Goal: Task Accomplishment & Management: Use online tool/utility

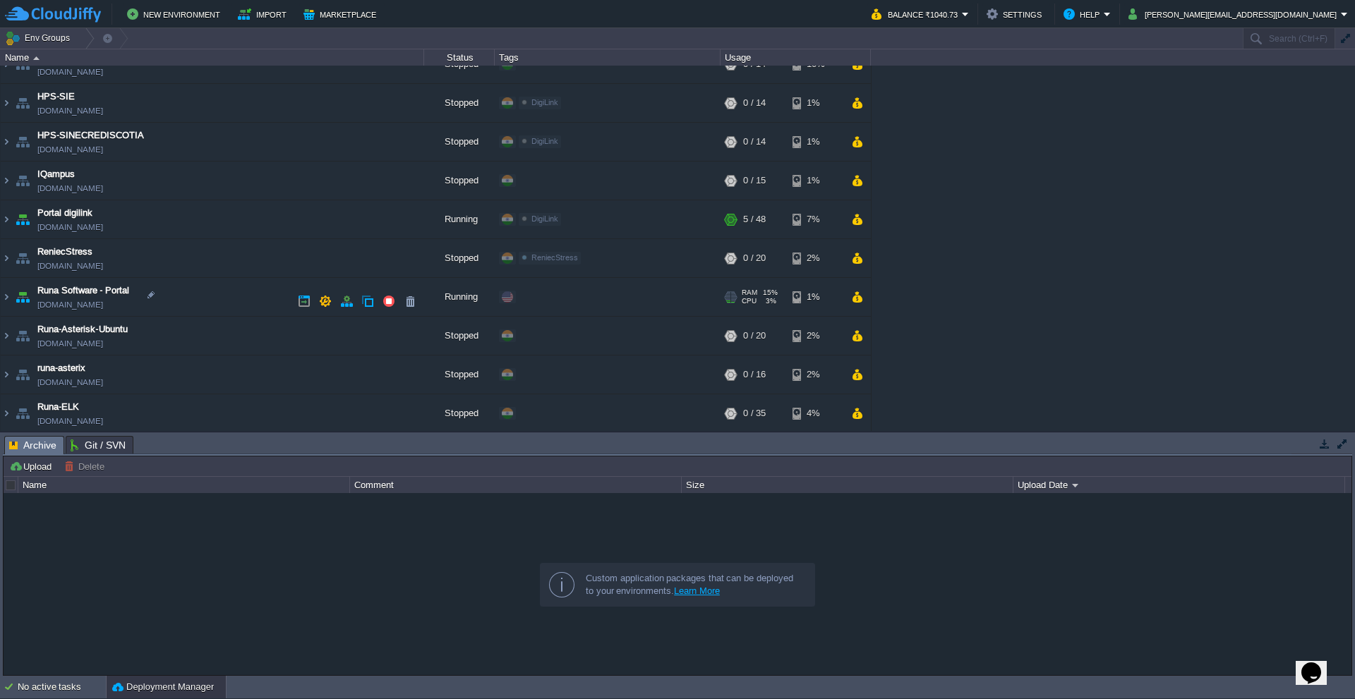
scroll to position [282, 0]
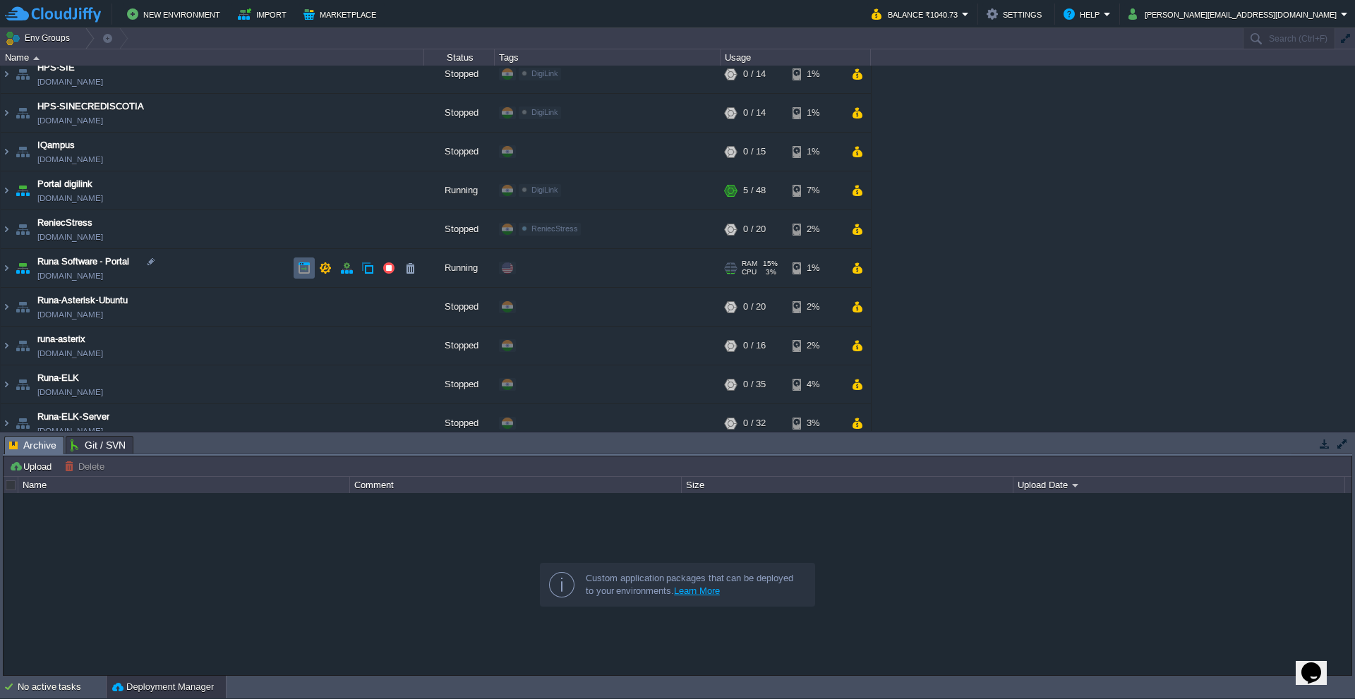
click at [300, 268] on button "button" at bounding box center [304, 268] width 13 height 13
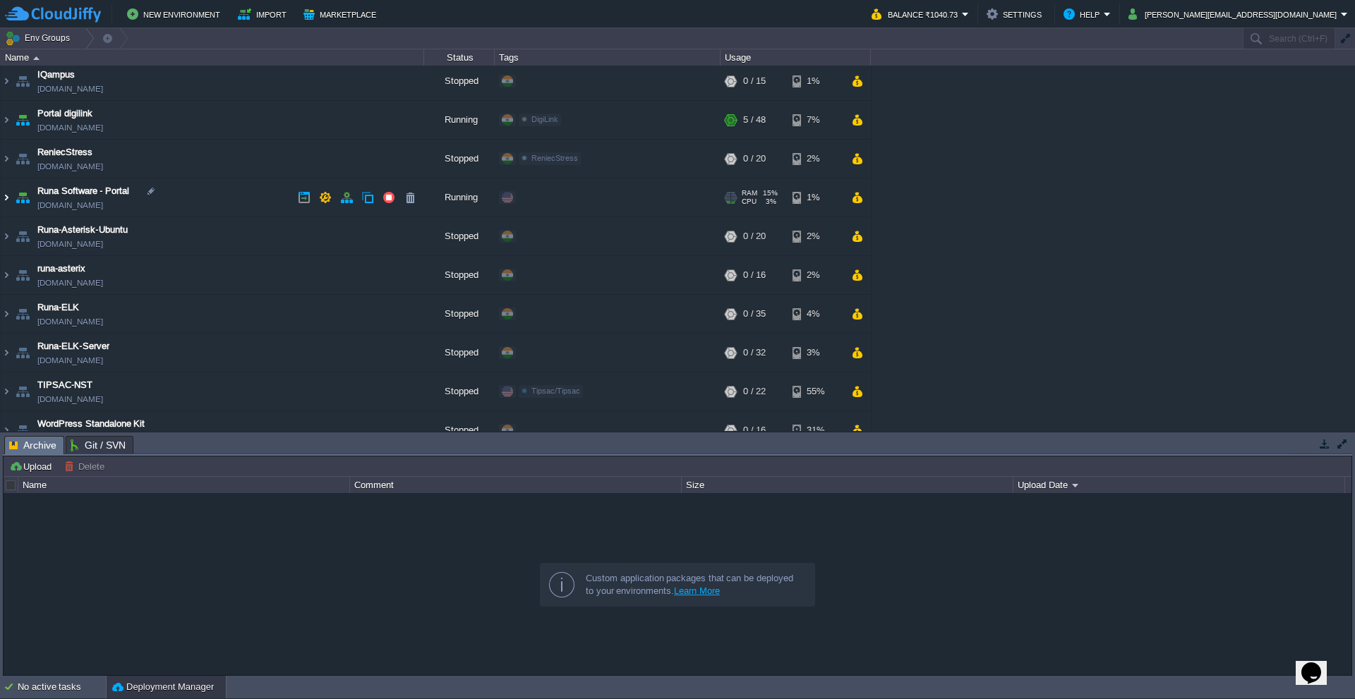
click at [6, 195] on img at bounding box center [6, 198] width 11 height 38
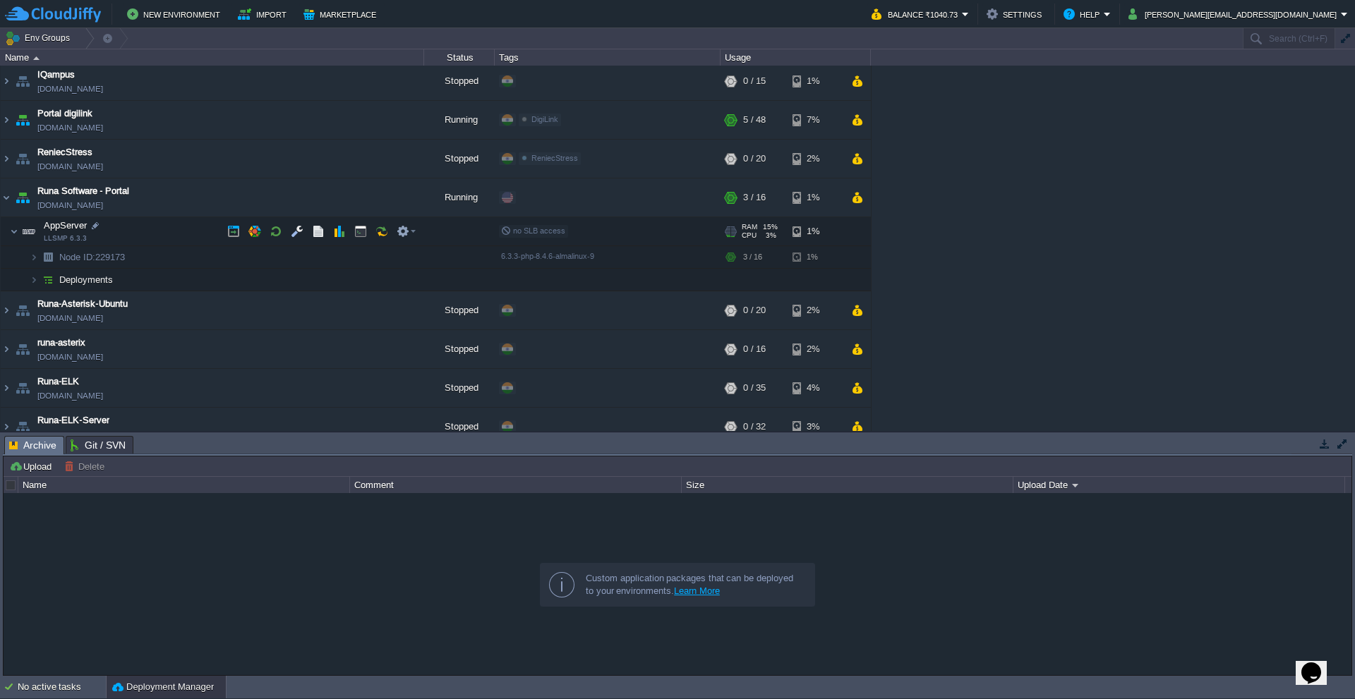
scroll to position [372, 0]
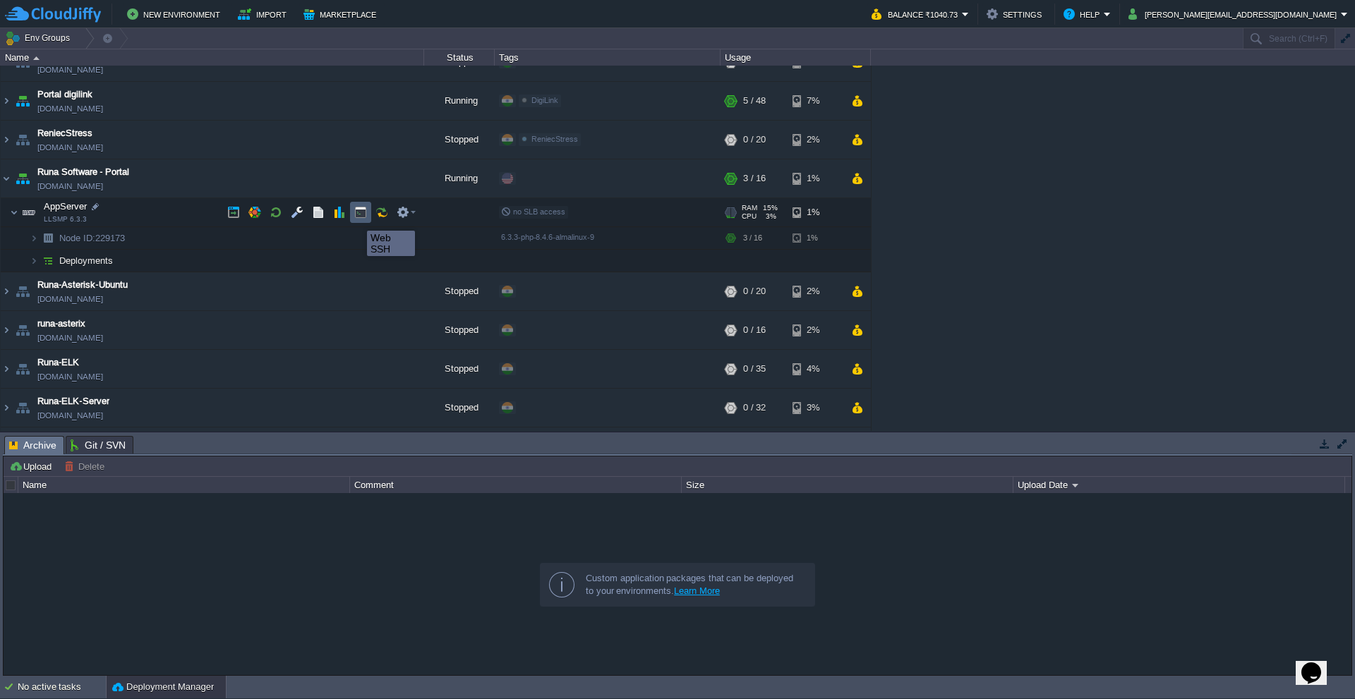
click at [362, 218] on button "button" at bounding box center [360, 212] width 13 height 13
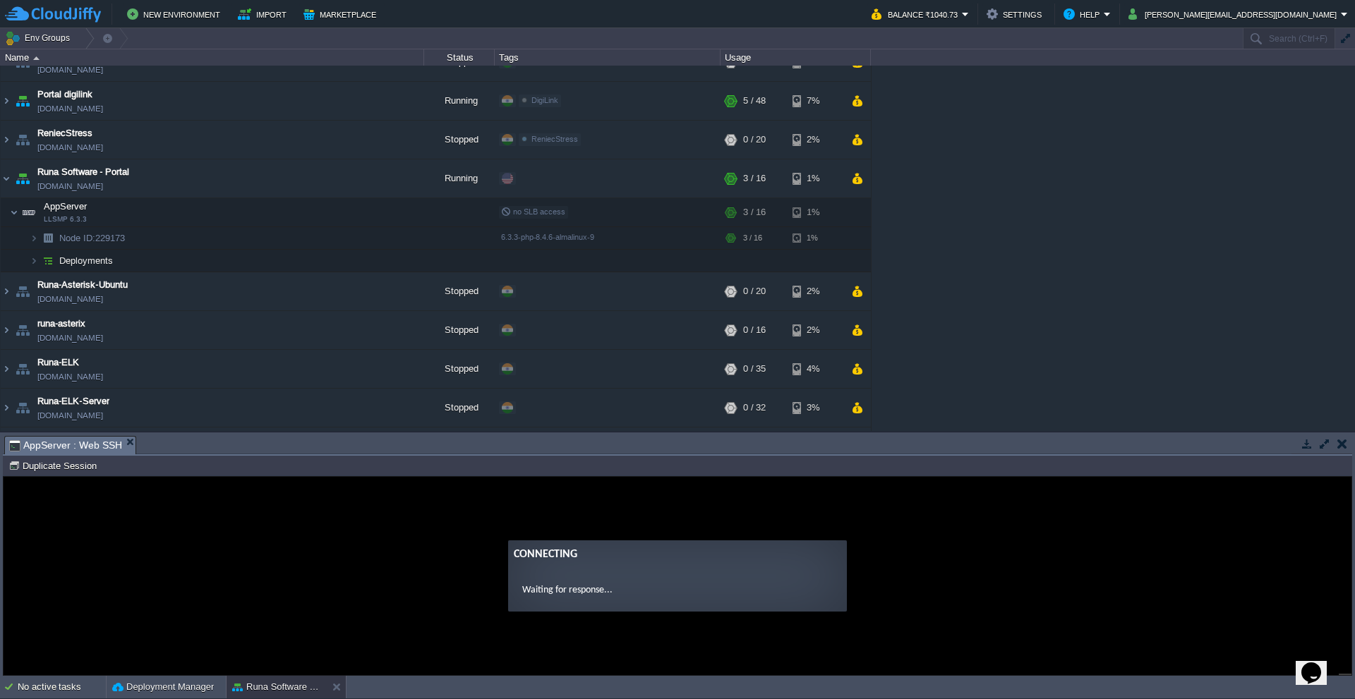
scroll to position [0, 0]
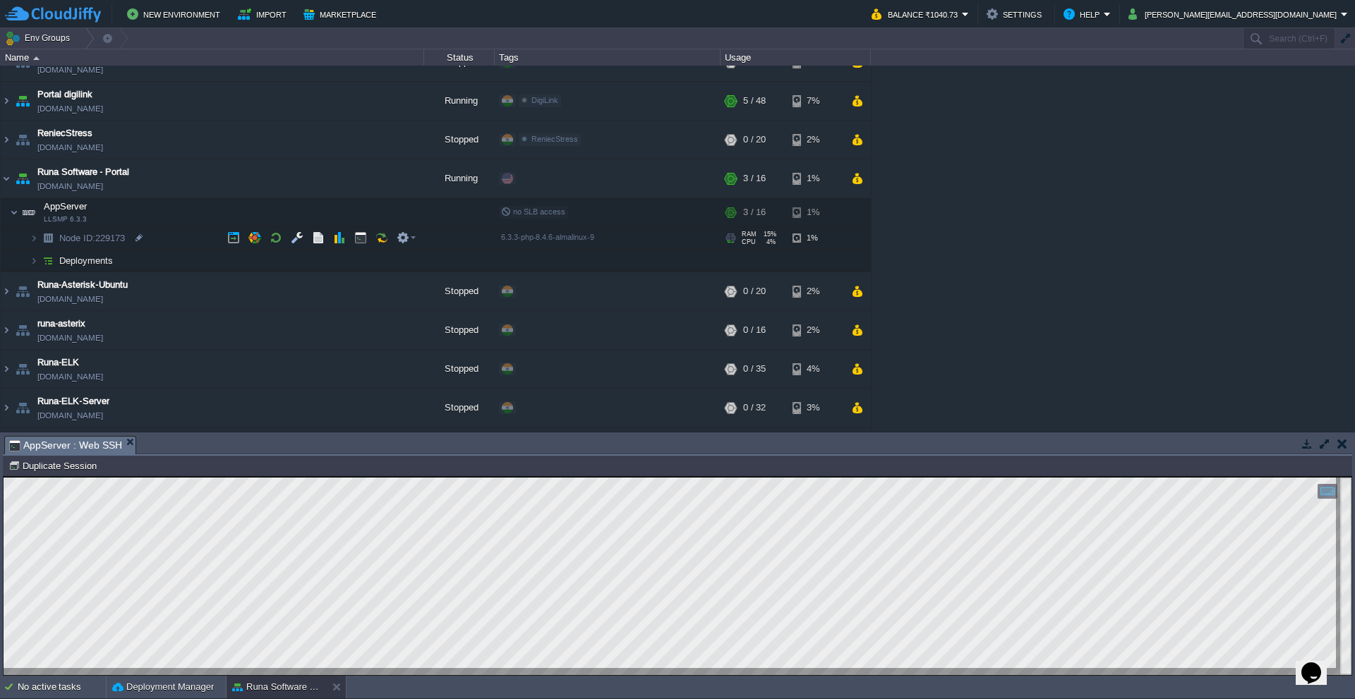
click at [116, 240] on span "Node ID: 229173" at bounding box center [92, 238] width 69 height 12
drag, startPoint x: 171, startPoint y: 187, endPoint x: 169, endPoint y: 194, distance: 7.4
click at [169, 193] on td "Runa Software - Portal [DOMAIN_NAME]" at bounding box center [212, 178] width 423 height 39
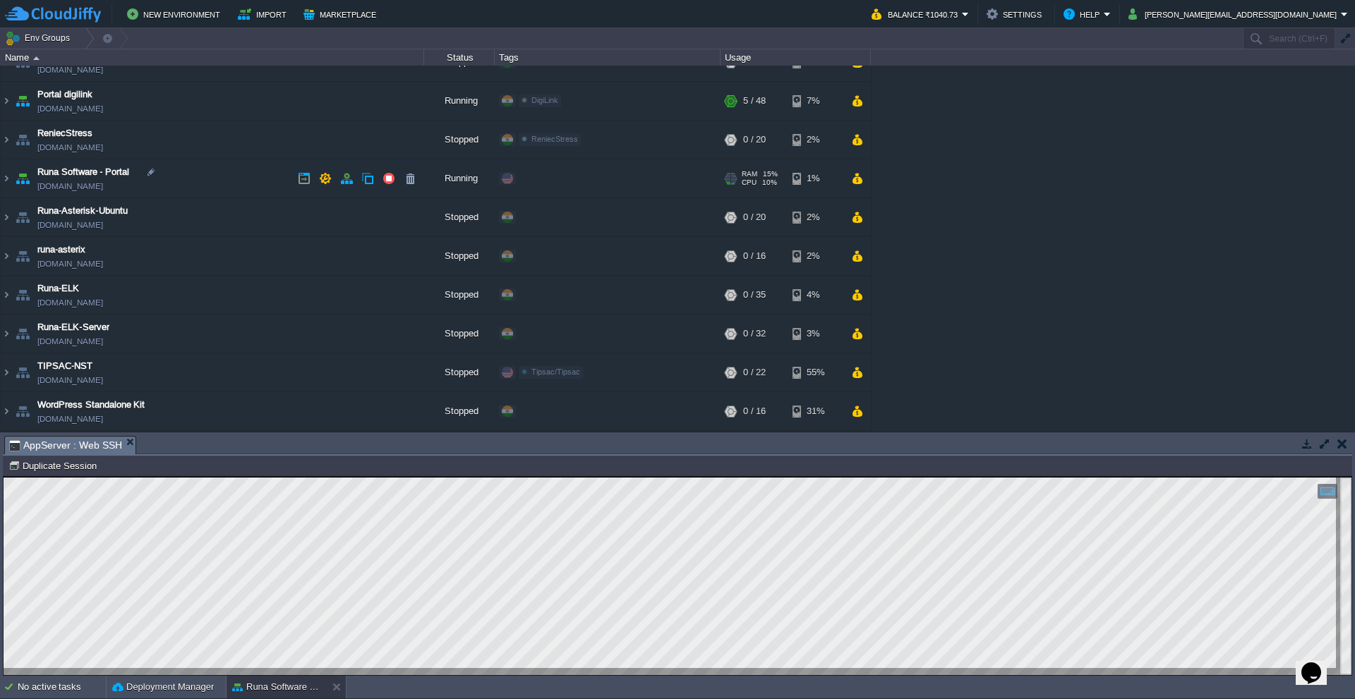
drag, startPoint x: 172, startPoint y: 194, endPoint x: 154, endPoint y: 185, distance: 20.5
click at [162, 184] on td "Runa Software - Portal [DOMAIN_NAME]" at bounding box center [212, 178] width 423 height 39
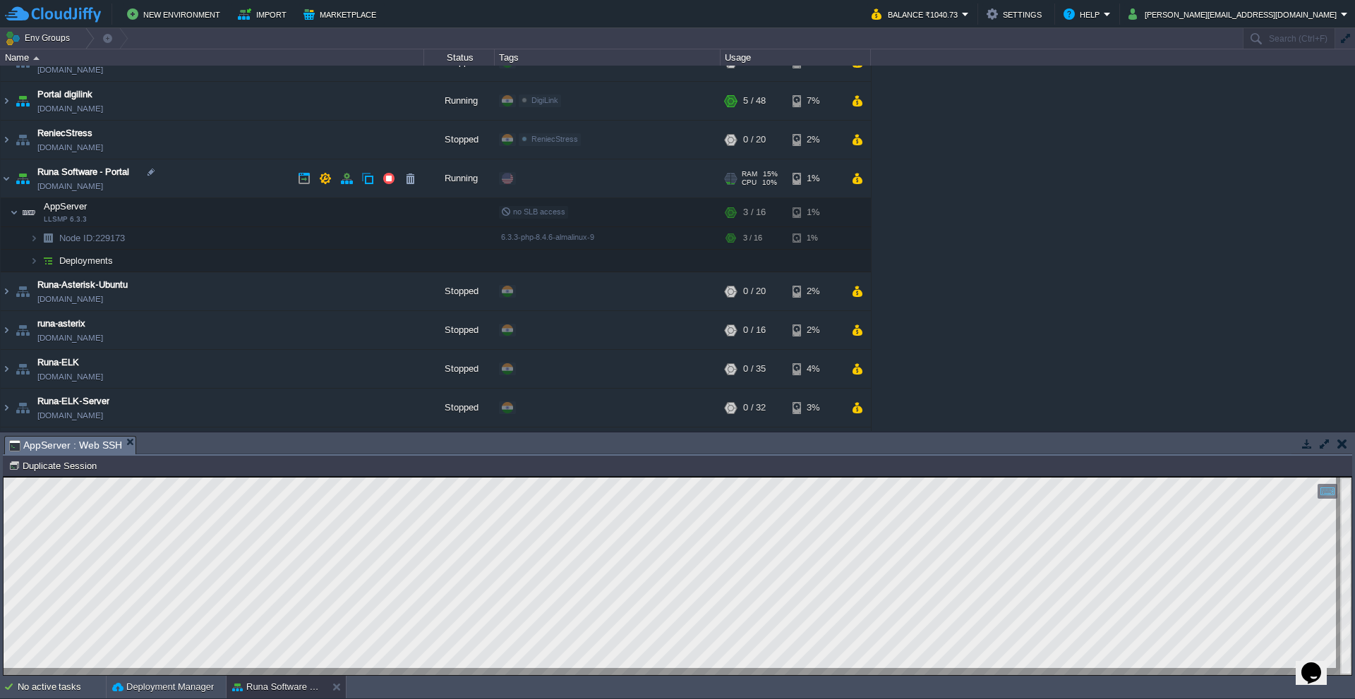
drag, startPoint x: 174, startPoint y: 185, endPoint x: 160, endPoint y: 188, distance: 14.5
click at [160, 188] on td "Runa Software - Portal [DOMAIN_NAME]" at bounding box center [212, 178] width 423 height 39
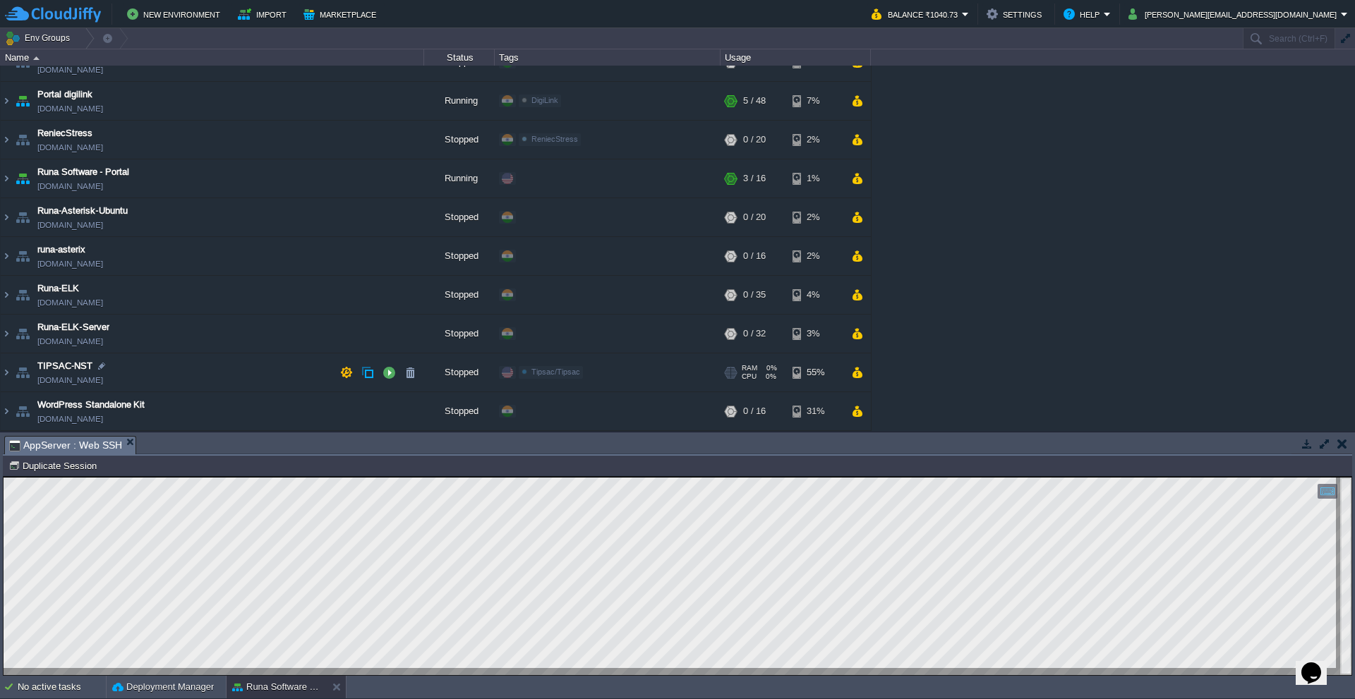
copy td "[DOMAIN_NAME]"
